Goal: Transaction & Acquisition: Download file/media

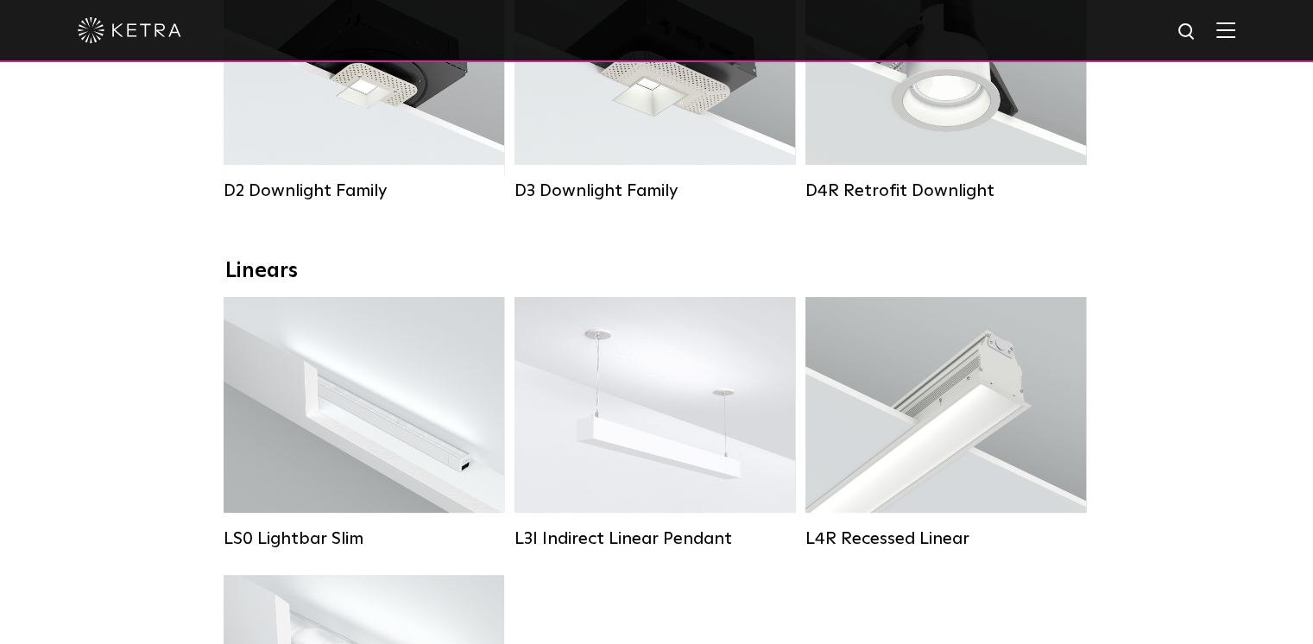
scroll to position [345, 0]
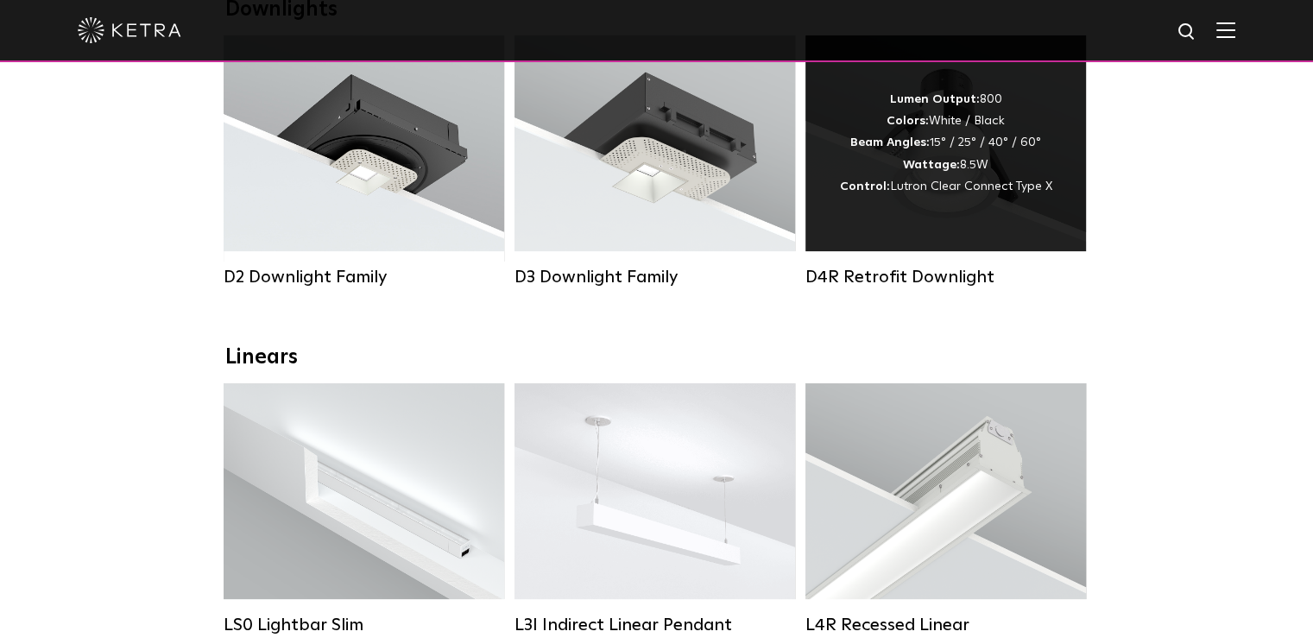
click at [919, 148] on strong "Beam Angles:" at bounding box center [889, 142] width 79 height 12
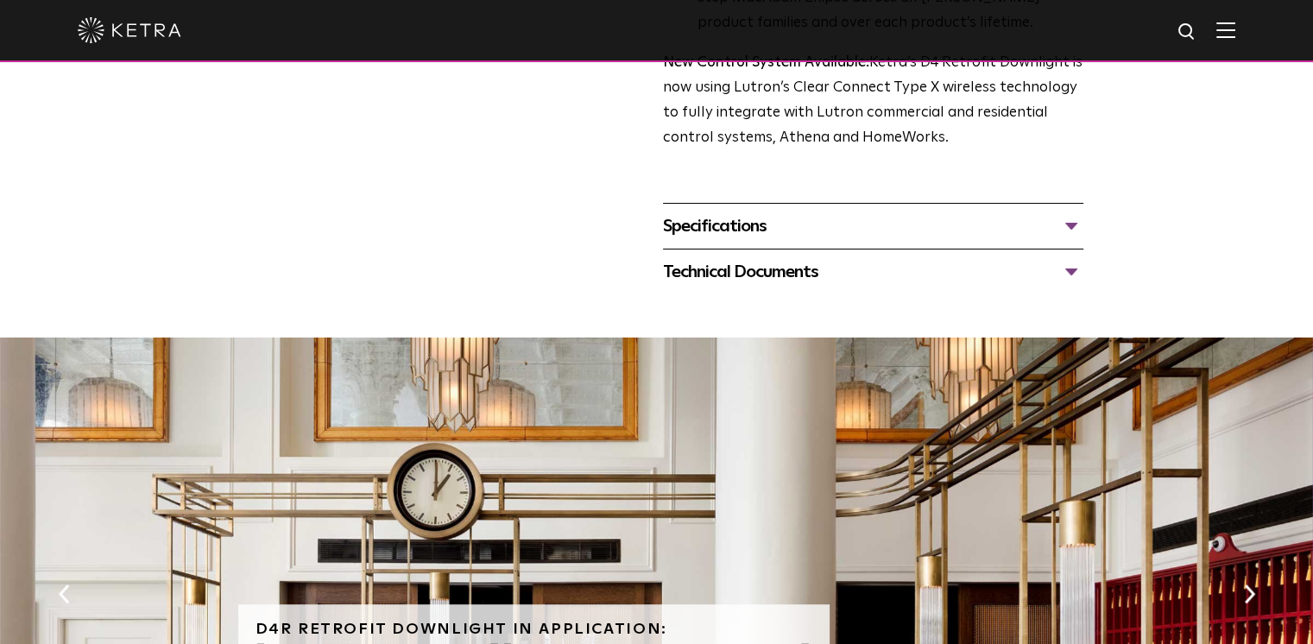
scroll to position [777, 0]
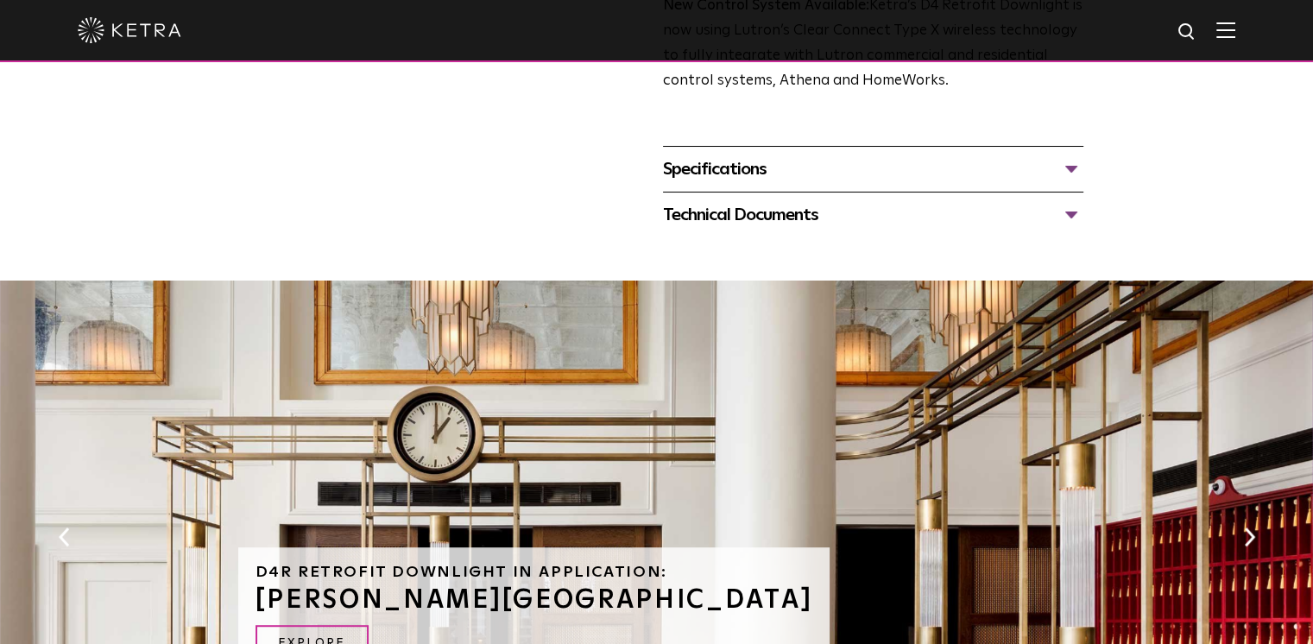
click at [735, 213] on div "Technical Documents" at bounding box center [873, 215] width 420 height 28
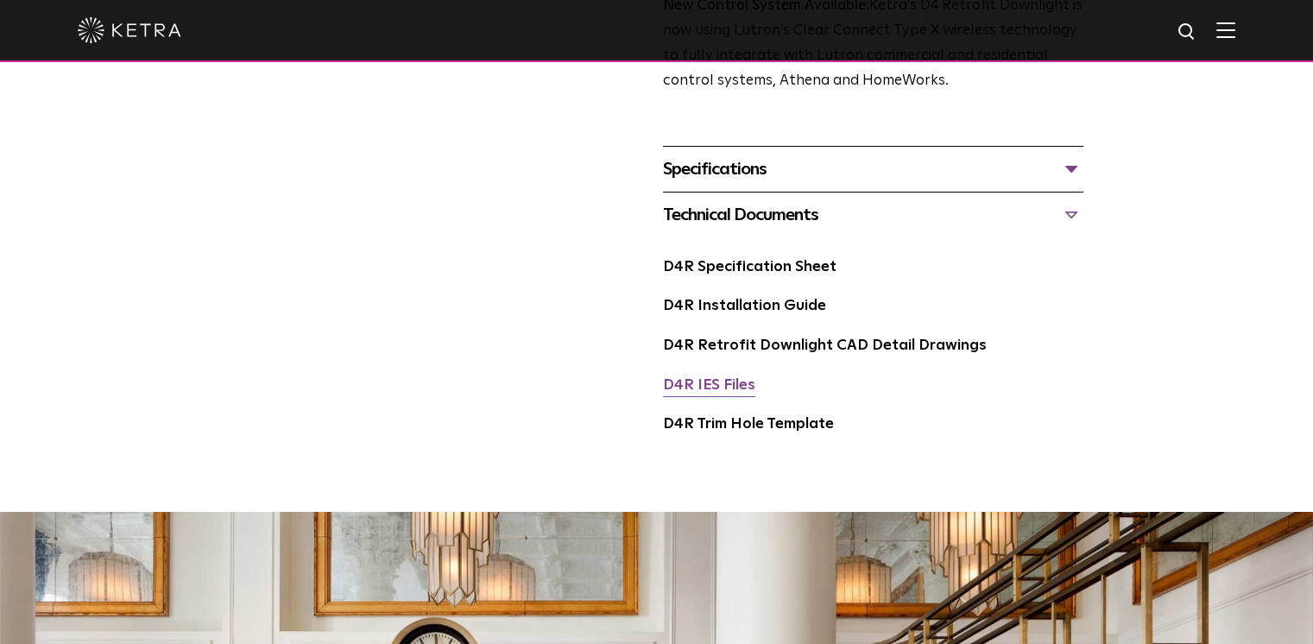
click at [700, 378] on link "D4R IES Files" at bounding box center [709, 385] width 92 height 15
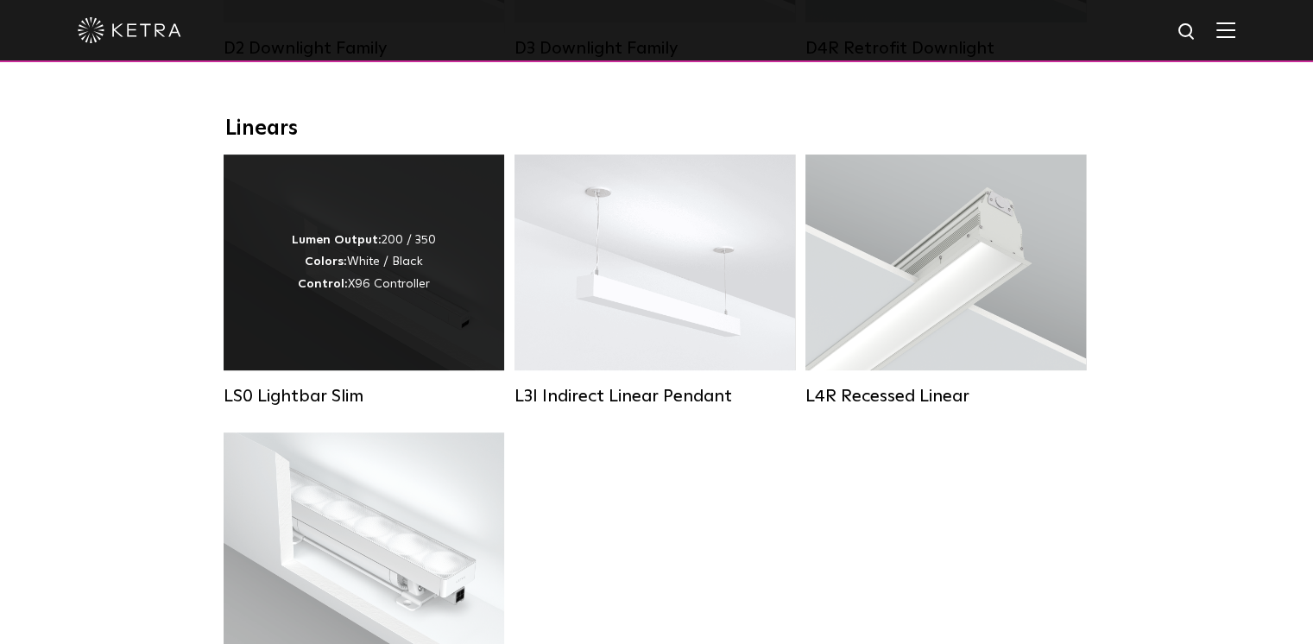
scroll to position [604, 0]
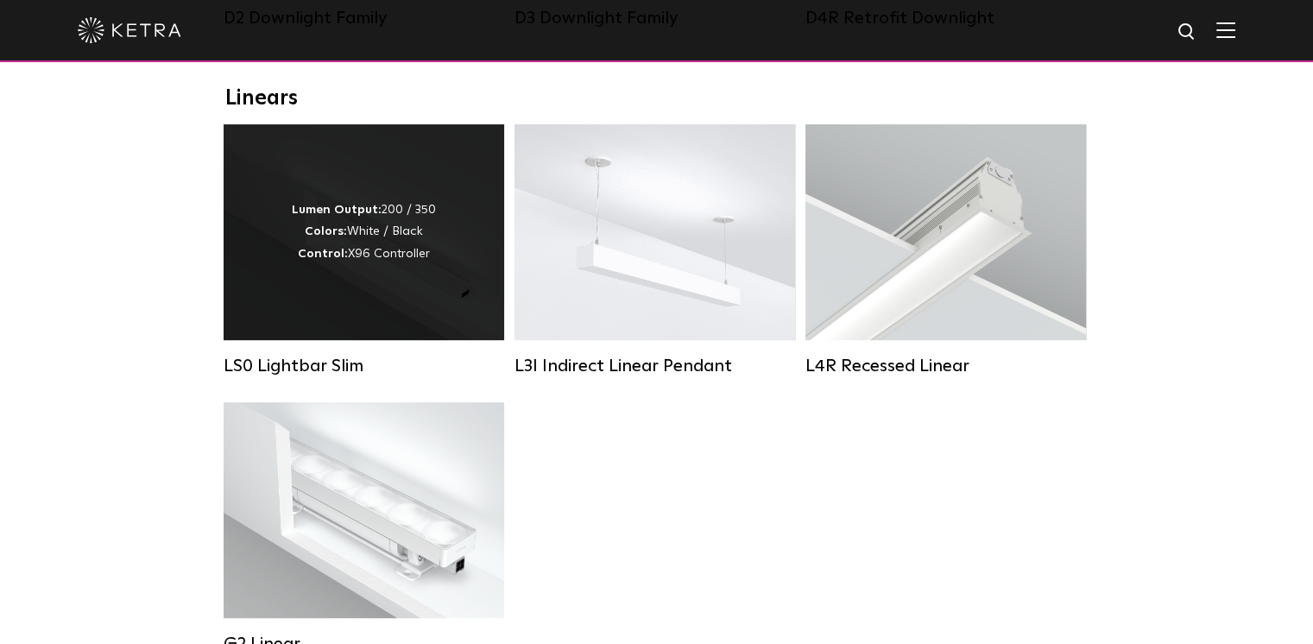
click at [412, 287] on div "Lumen Output: 200 / 350 Colors: White / Black Control: X96 Controller" at bounding box center [364, 232] width 280 height 216
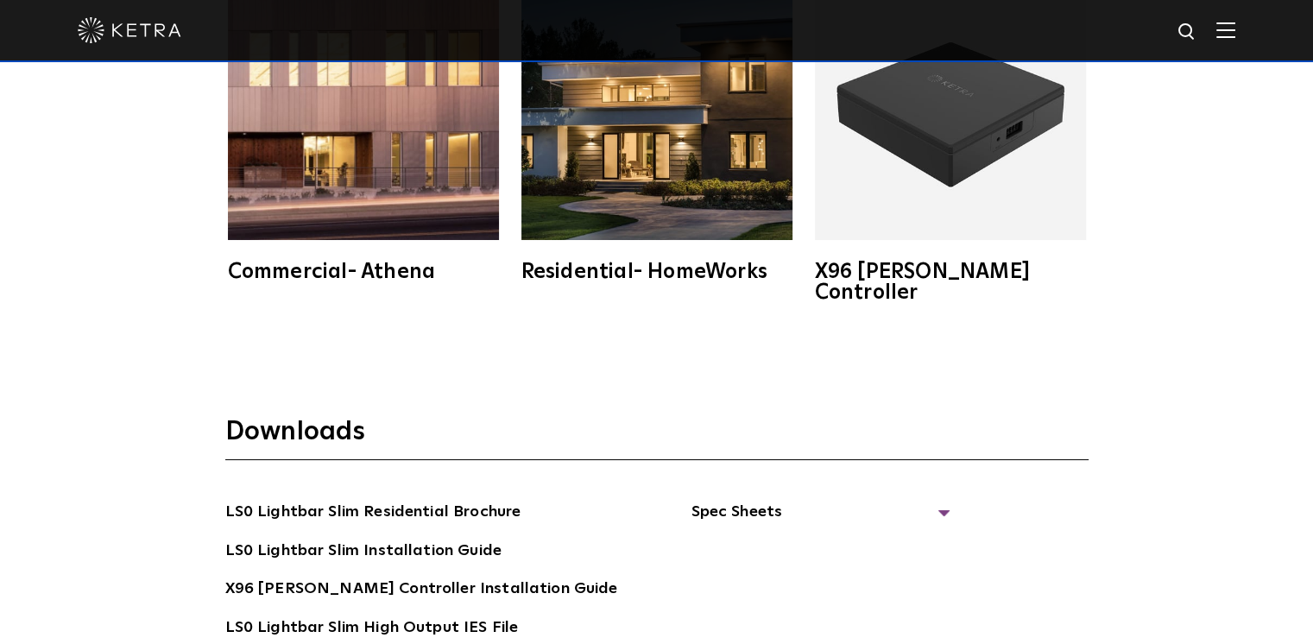
scroll to position [3107, 0]
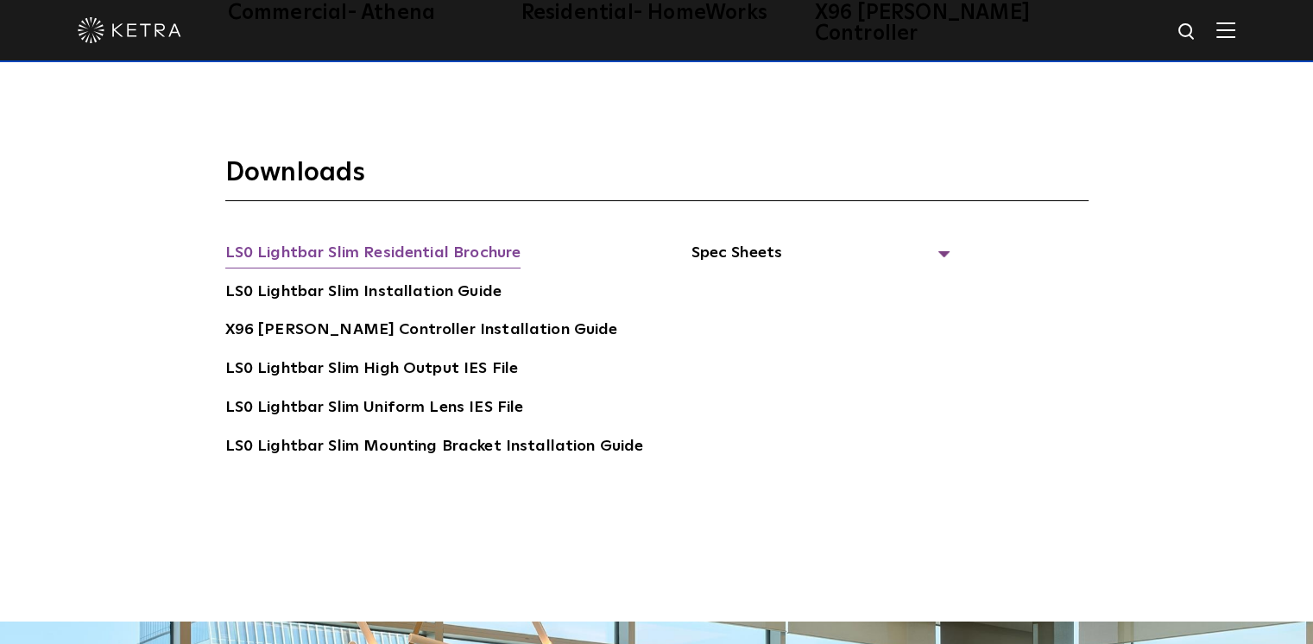
click at [473, 241] on link "LS0 Lightbar Slim Residential Brochure" at bounding box center [373, 255] width 296 height 28
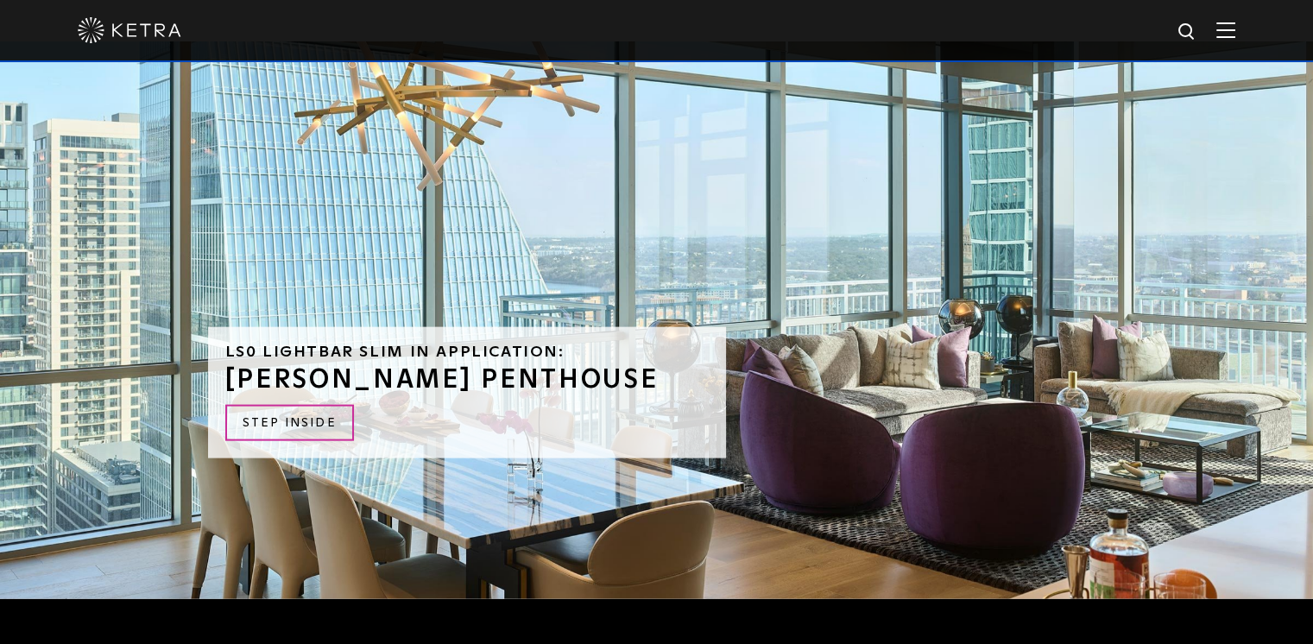
scroll to position [3711, 0]
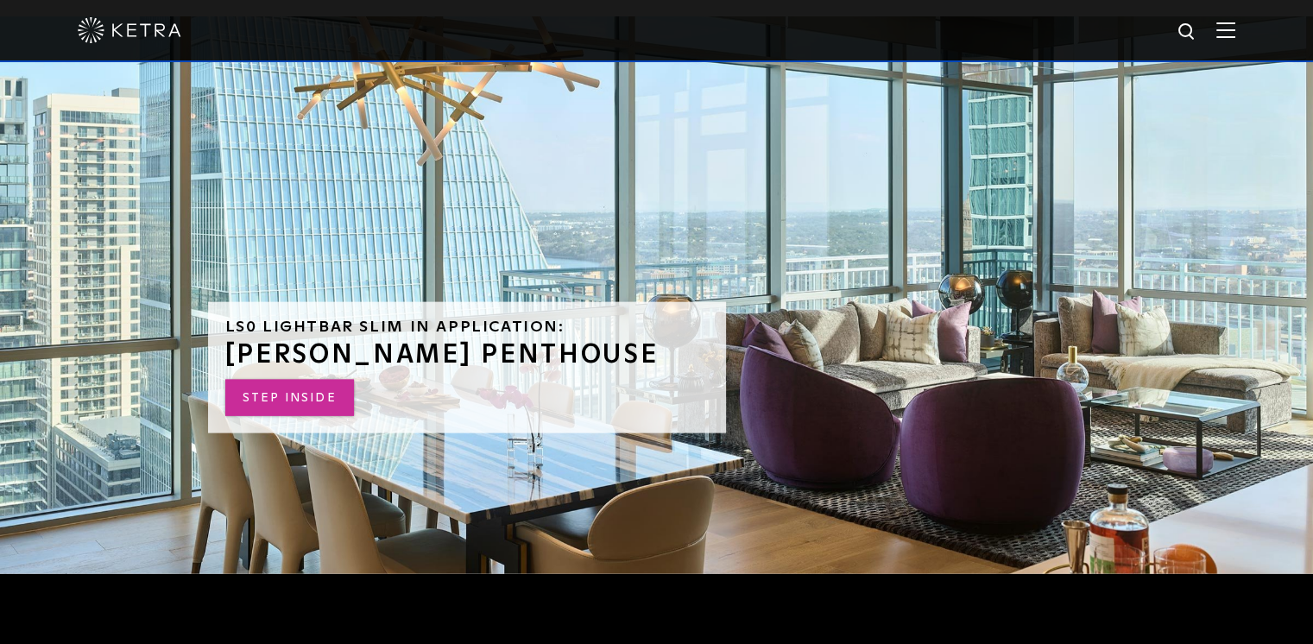
click at [309, 380] on link "STEP INSIDE" at bounding box center [289, 398] width 129 height 37
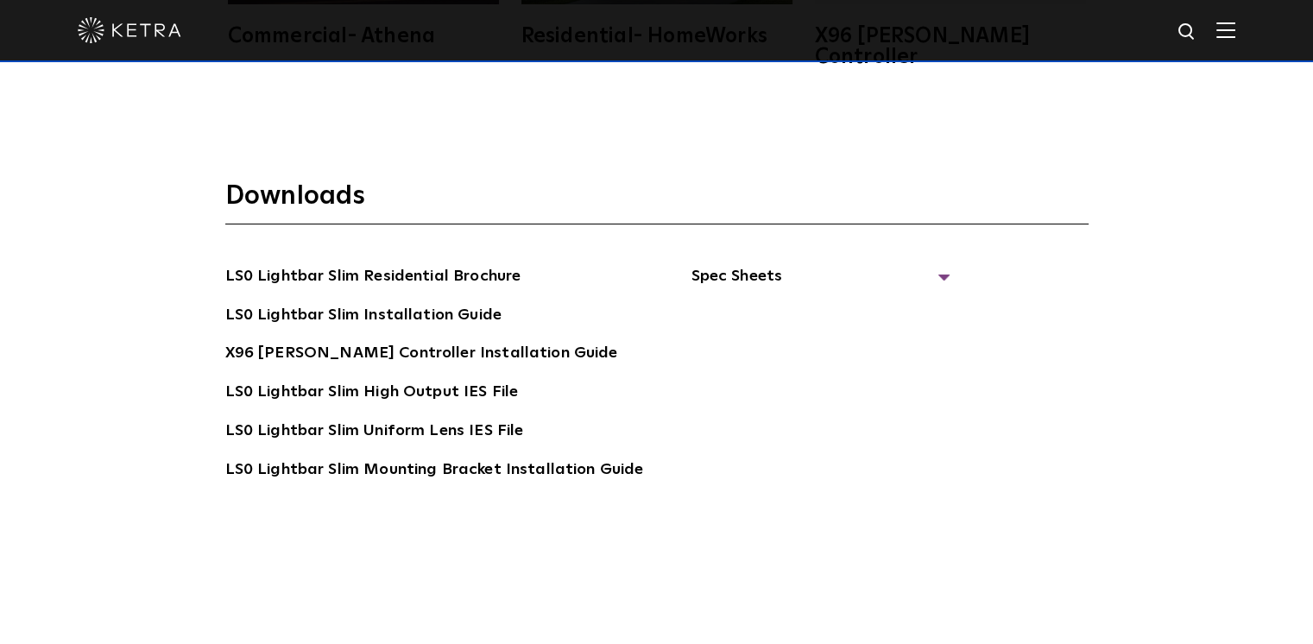
scroll to position [3193, 0]
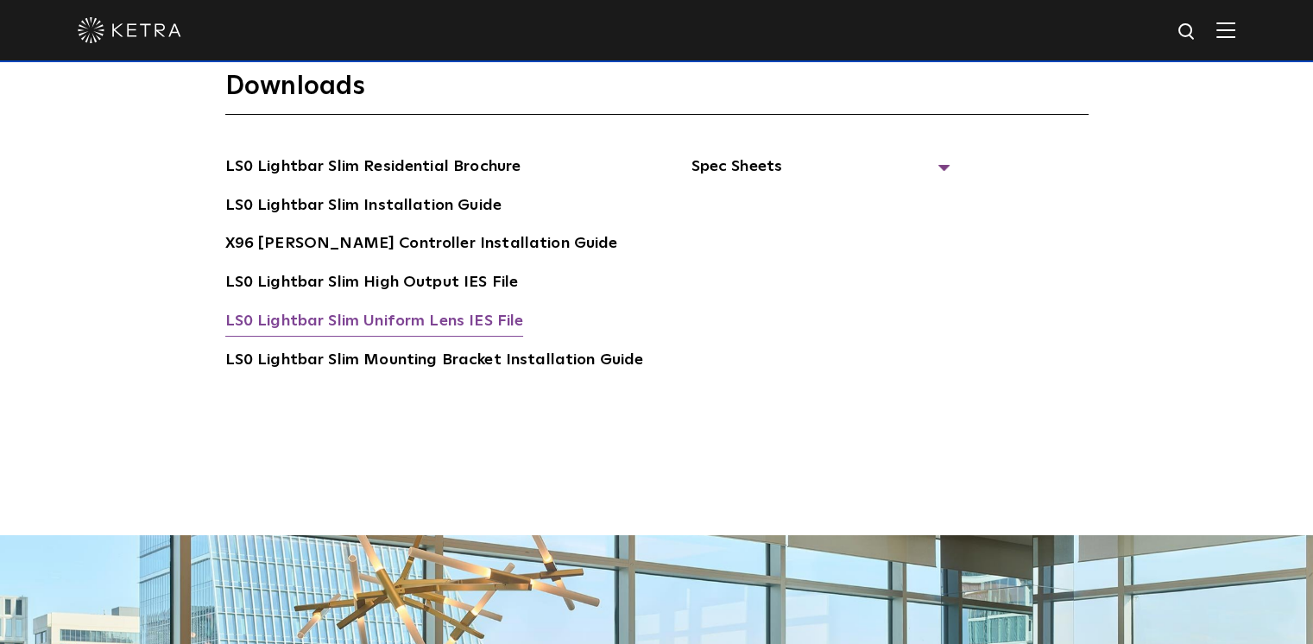
click at [289, 309] on link "LS0 Lightbar Slim Uniform Lens IES File" at bounding box center [374, 323] width 299 height 28
click at [517, 8] on div at bounding box center [656, 30] width 1157 height 60
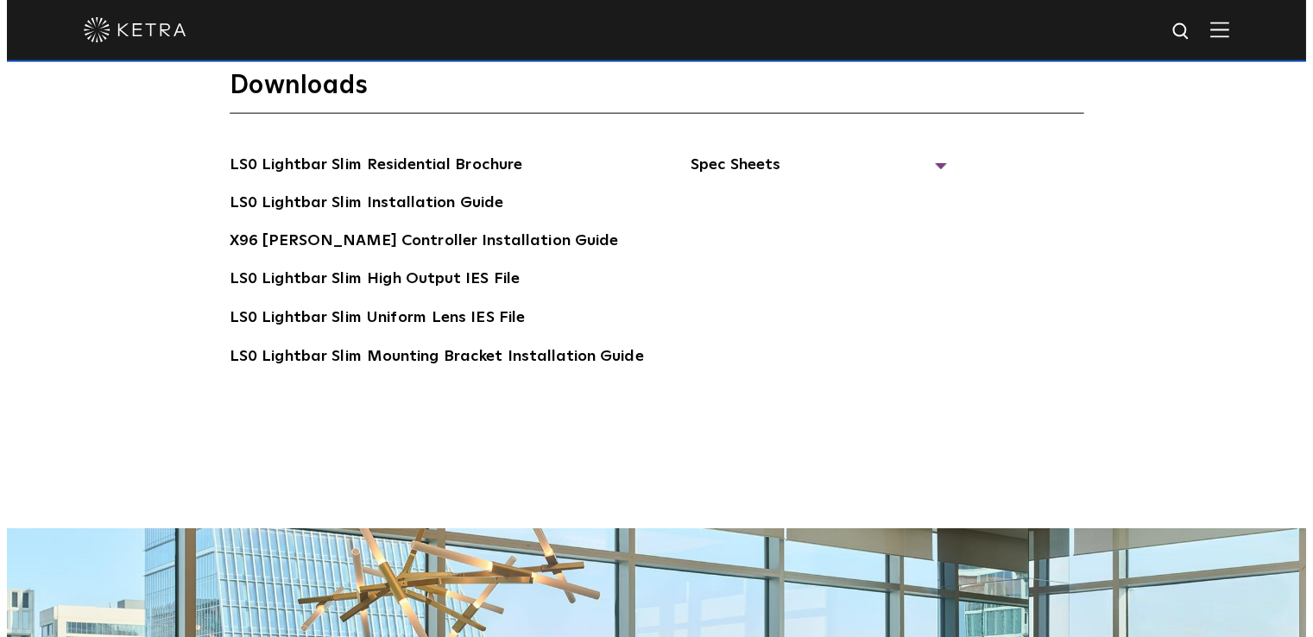
scroll to position [3179, 0]
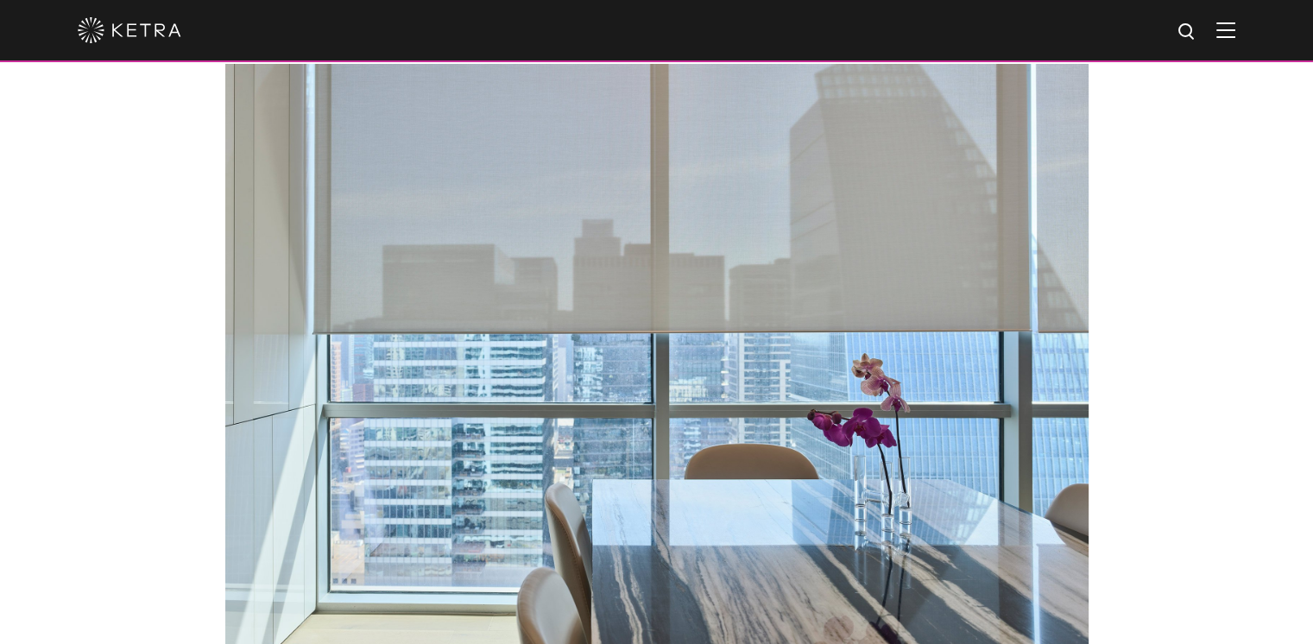
scroll to position [4574, 0]
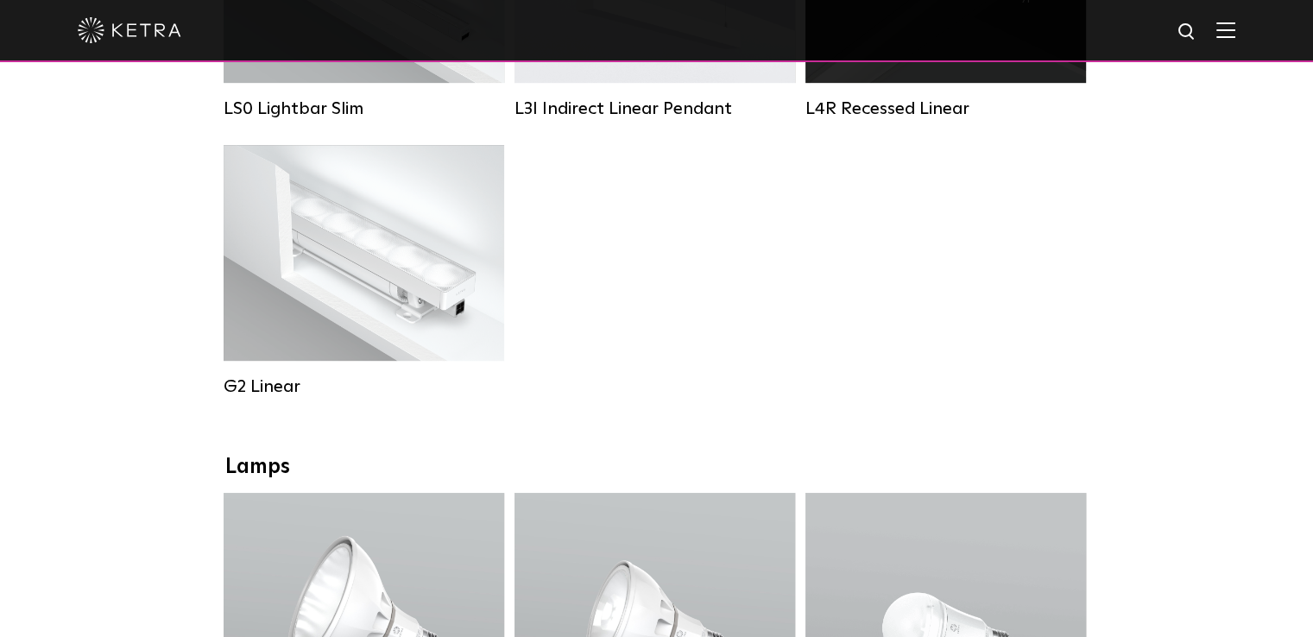
scroll to position [863, 0]
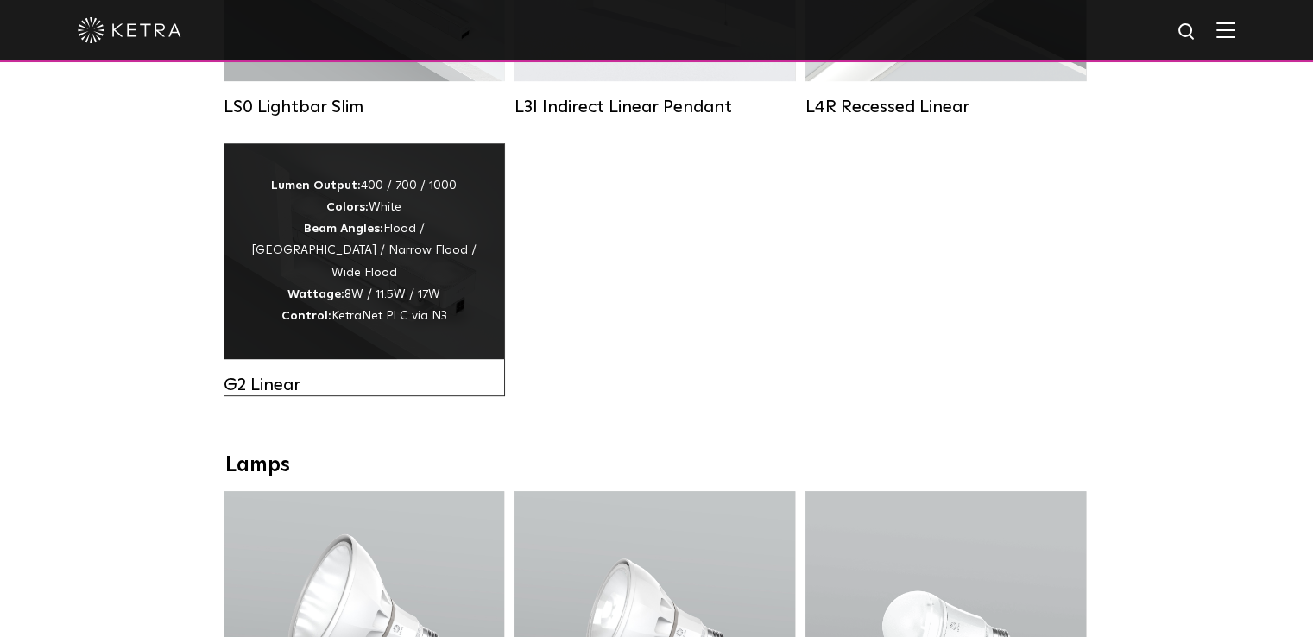
click at [407, 338] on div "Lumen Output: 400 / 700 / 1000 Colors: White Beam Angles: Flood / [GEOGRAPHIC_D…" at bounding box center [364, 251] width 280 height 216
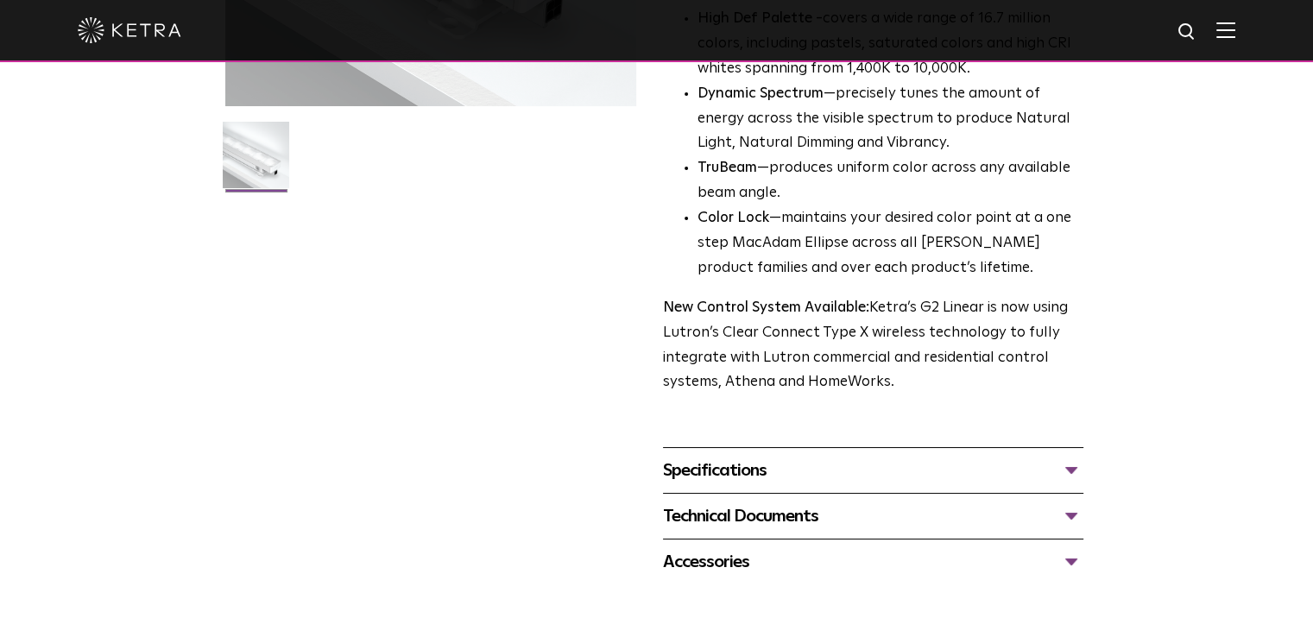
scroll to position [777, 0]
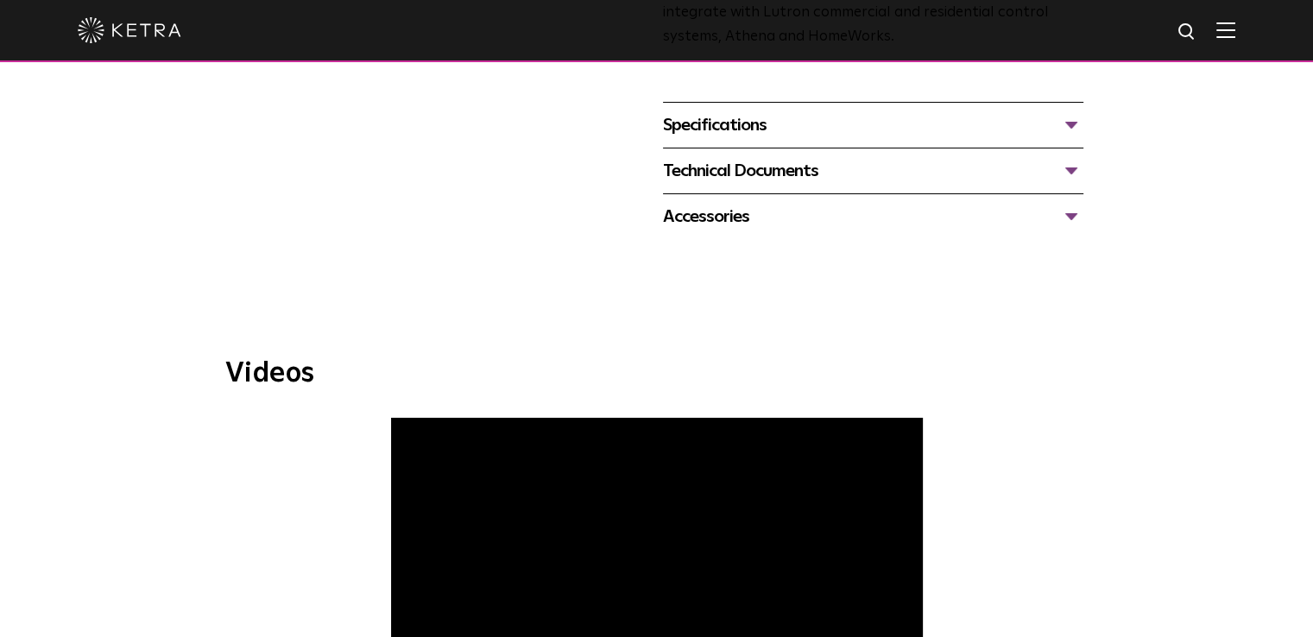
click at [746, 177] on div "Technical Documents" at bounding box center [873, 171] width 420 height 28
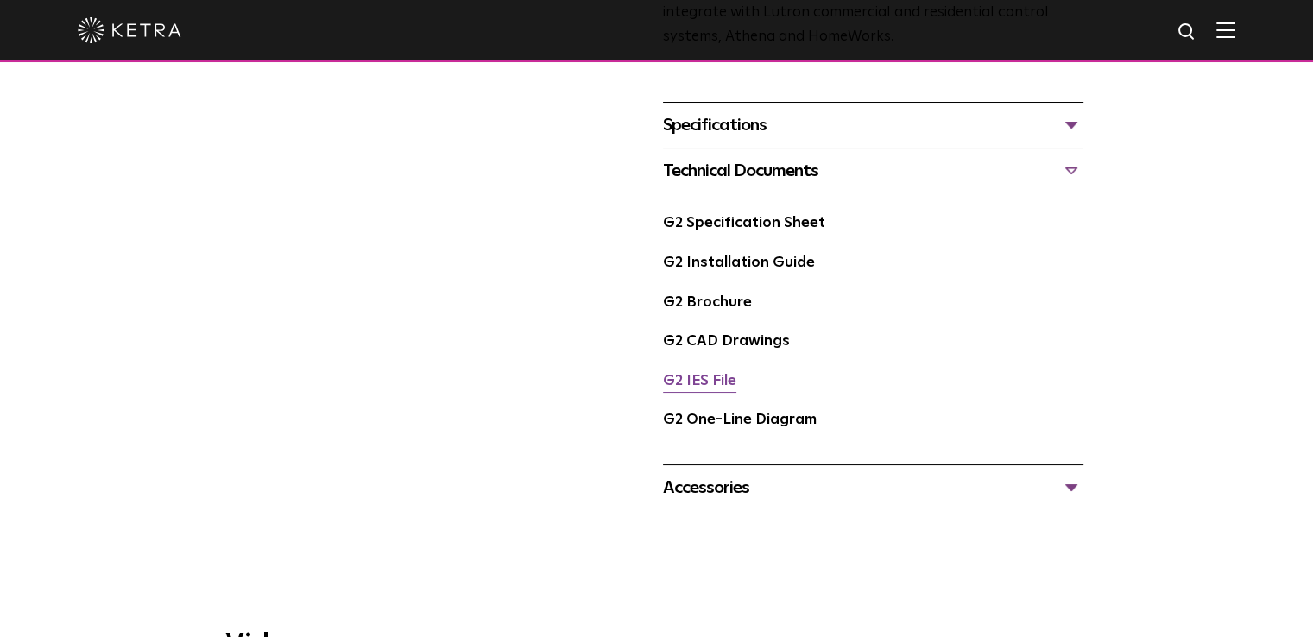
click at [701, 376] on link "G2 IES File" at bounding box center [699, 381] width 73 height 15
click at [784, 263] on link "G2 Installation Guide" at bounding box center [739, 262] width 152 height 15
click at [742, 228] on link "G2 Specification Sheet" at bounding box center [744, 223] width 162 height 15
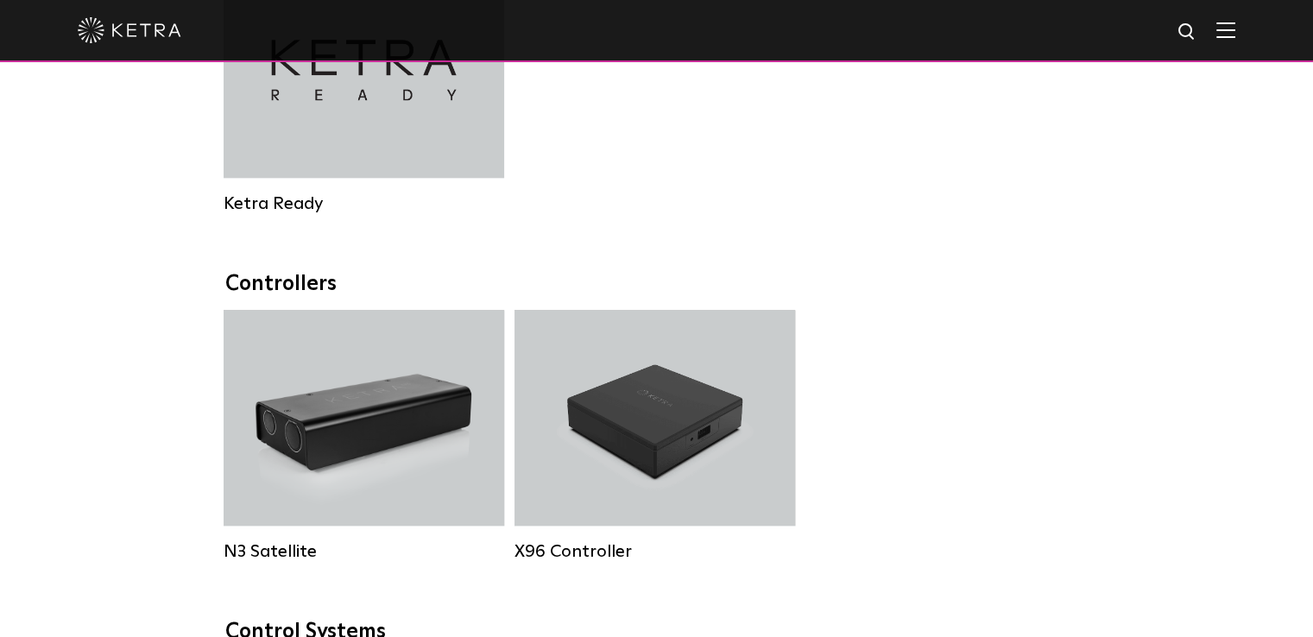
scroll to position [1924, 0]
